Goal: Navigation & Orientation: Find specific page/section

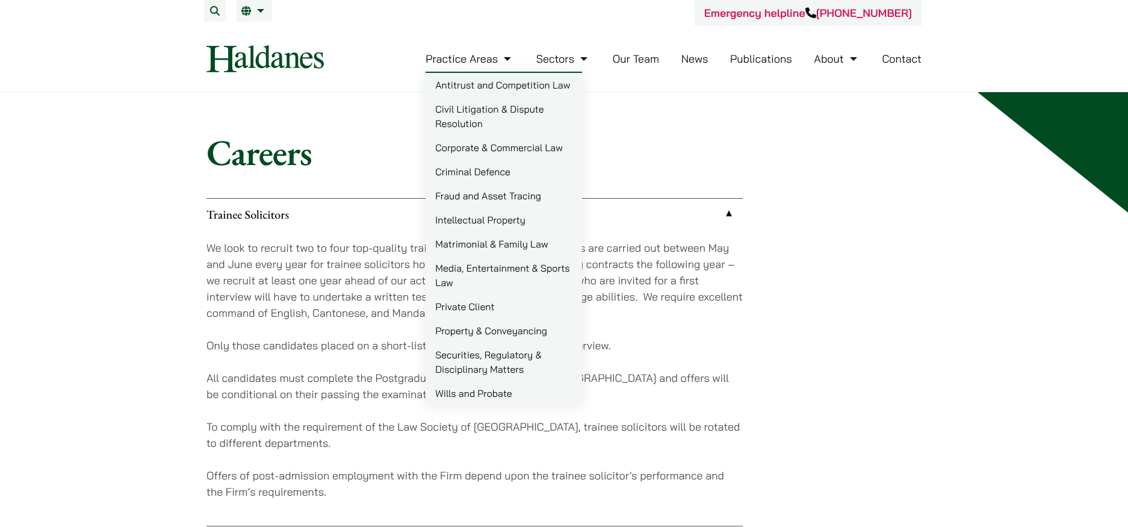
click at [637, 59] on link "Our Team" at bounding box center [636, 59] width 46 height 14
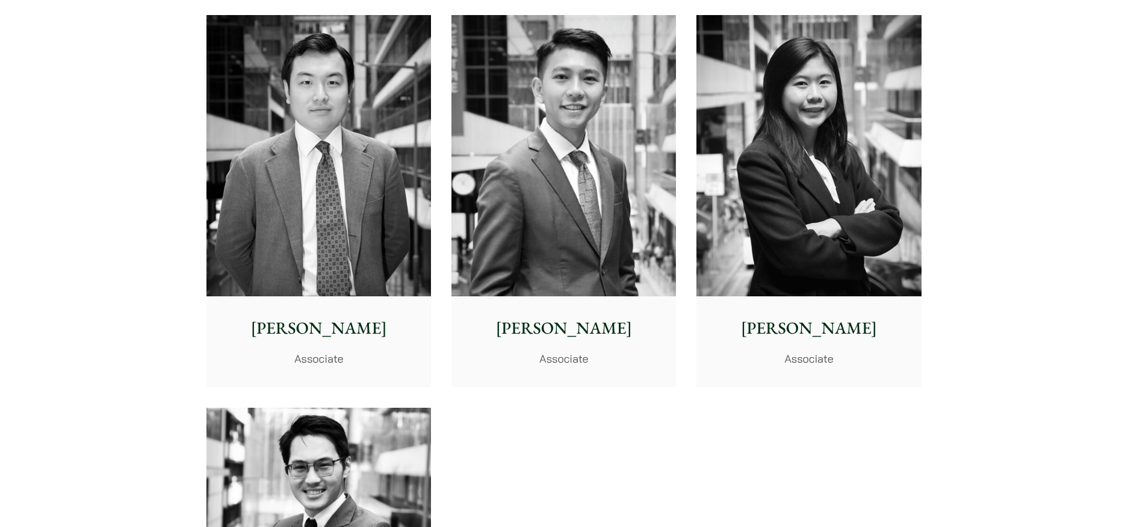
scroll to position [4815, 0]
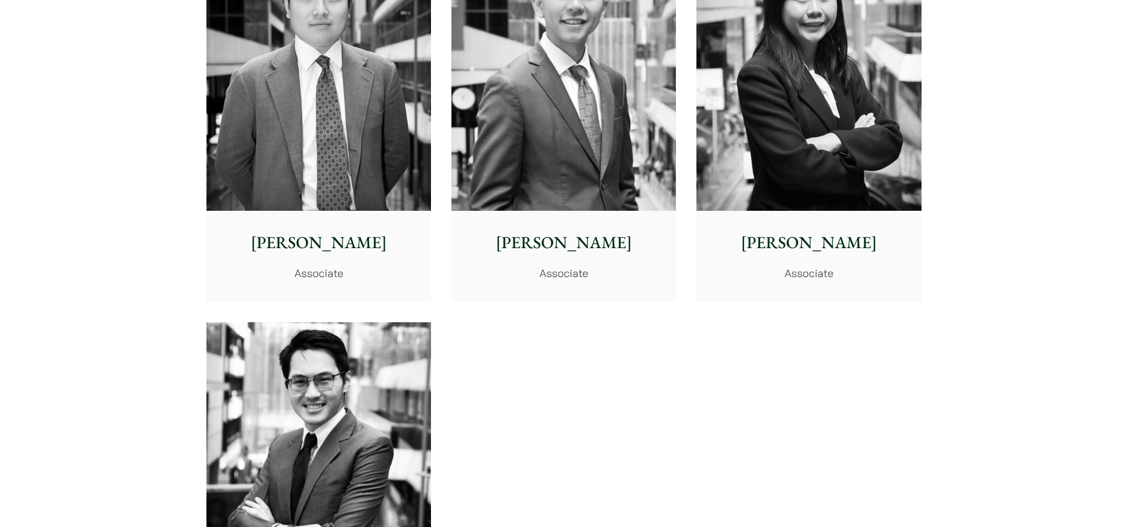
click at [587, 170] on img at bounding box center [563, 70] width 224 height 281
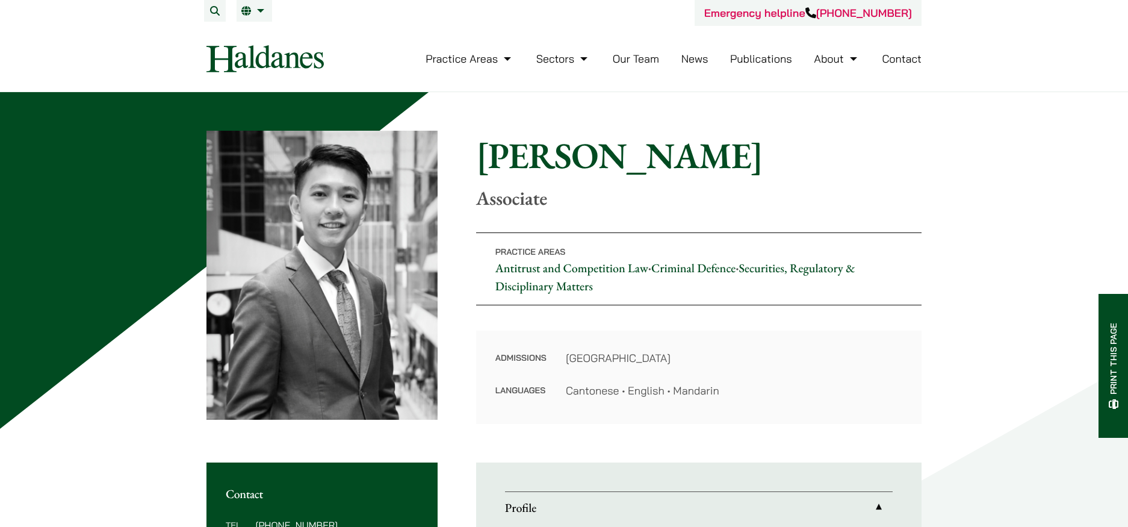
click at [898, 64] on link "Contact" at bounding box center [902, 59] width 40 height 14
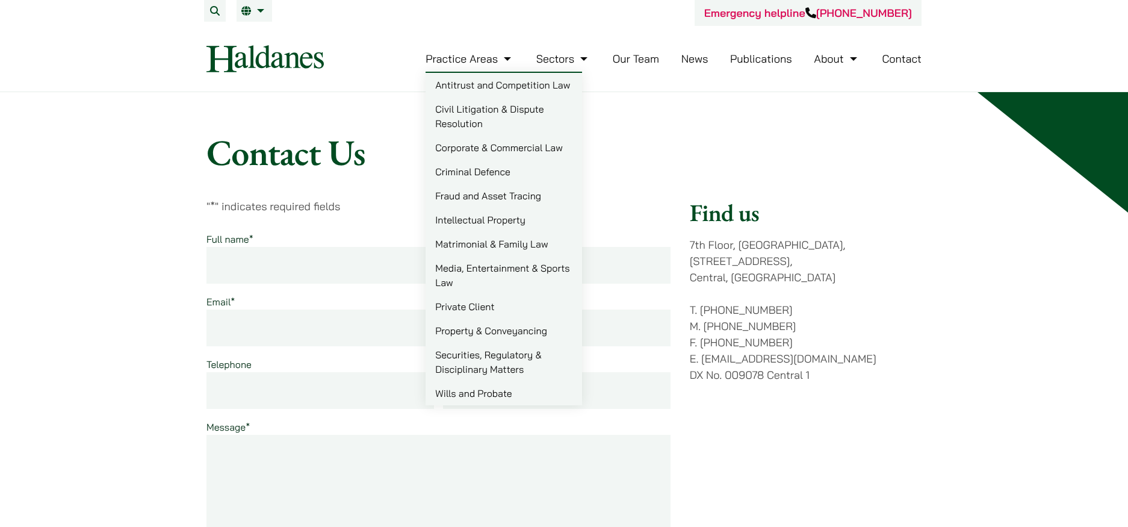
click at [636, 53] on link "Our Team" at bounding box center [636, 59] width 46 height 14
